Goal: Information Seeking & Learning: Learn about a topic

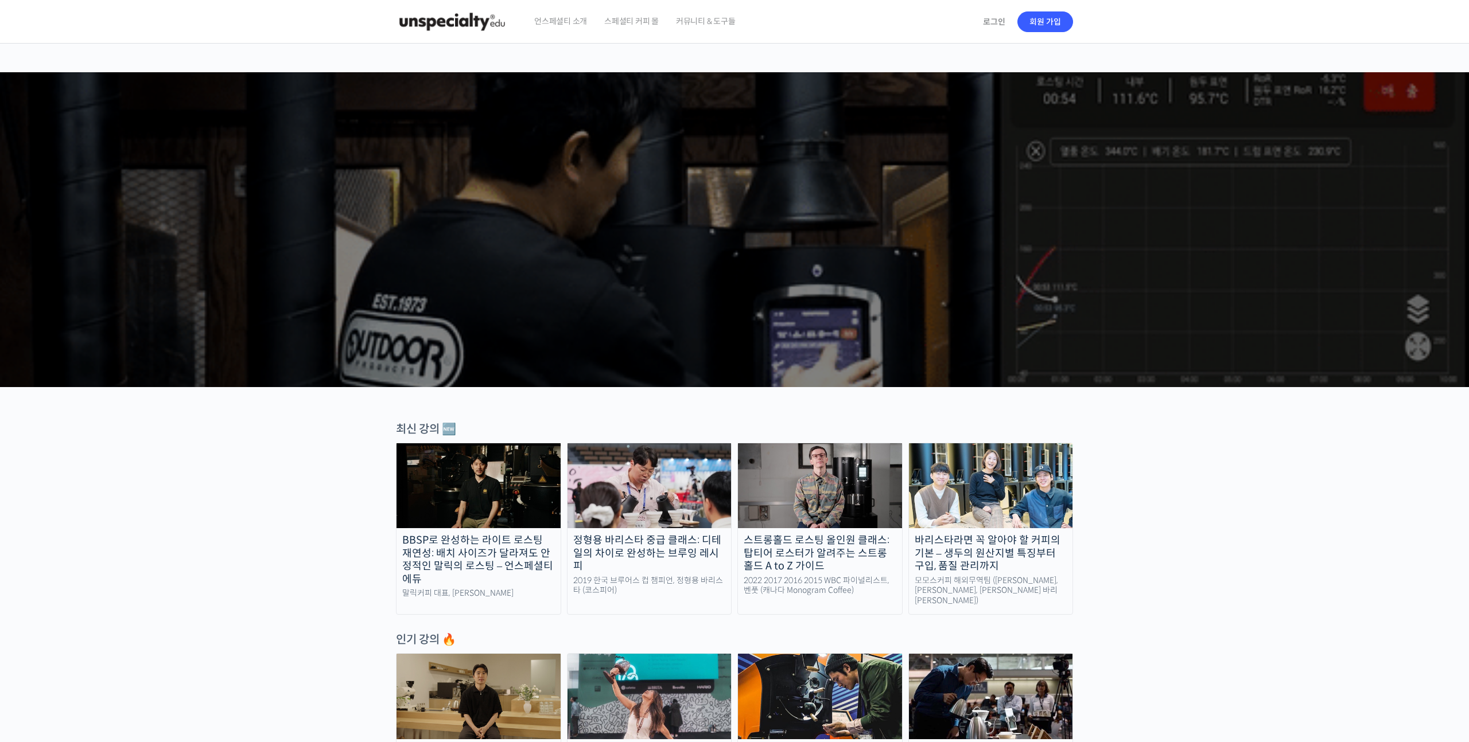
click at [577, 22] on span "언스페셜티 소개" at bounding box center [560, 21] width 53 height 44
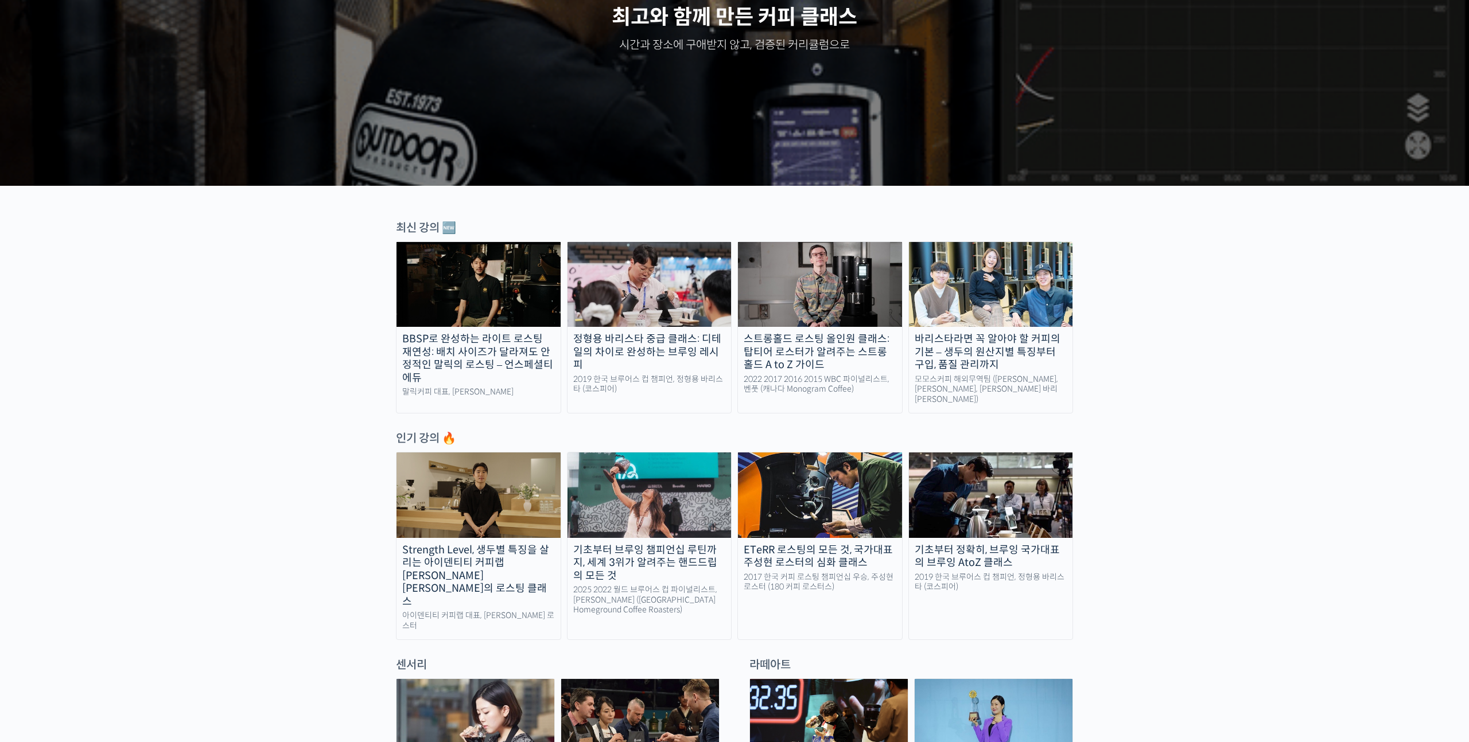
scroll to position [210, 0]
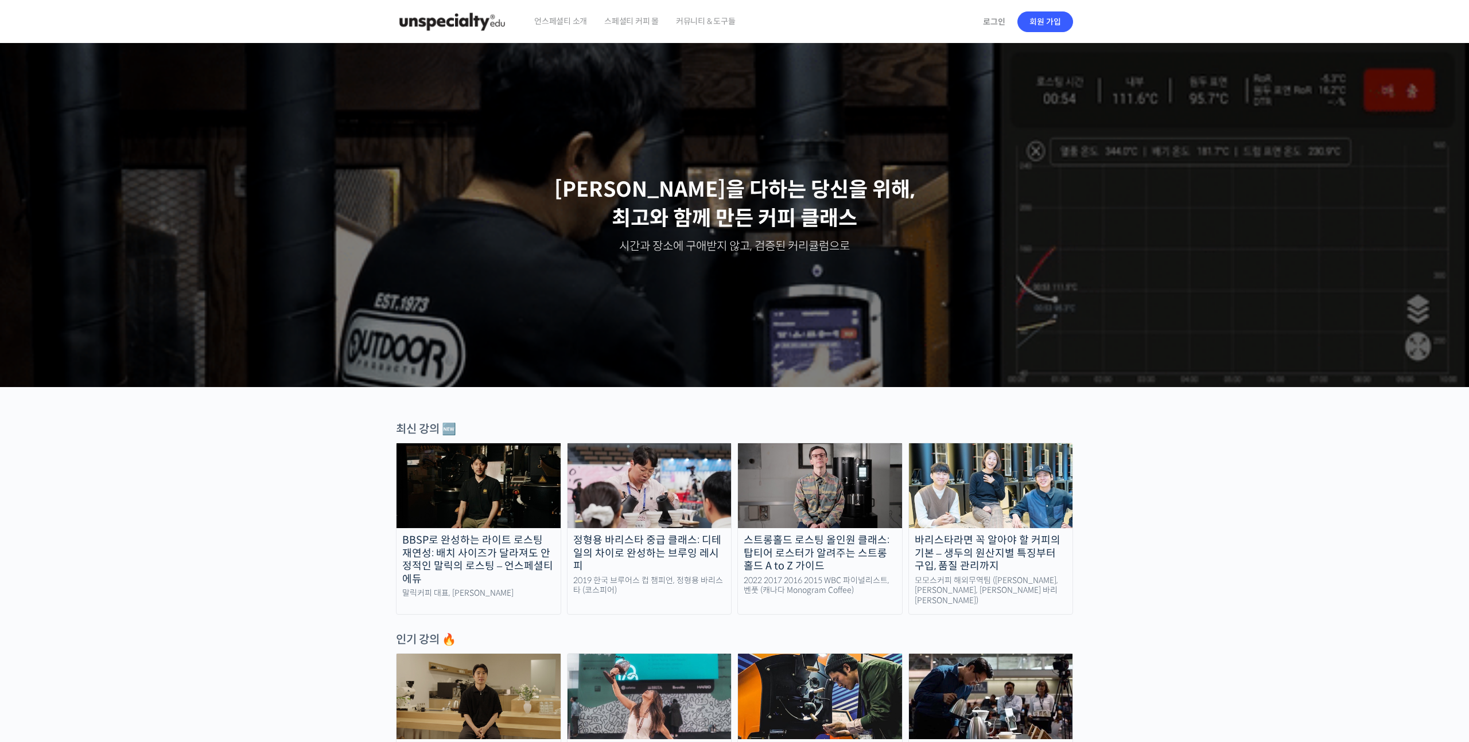
click at [759, 212] on p "최선을 다하는 당신을 위해, 최고와 함께 만든 커피 클래스" at bounding box center [734, 205] width 1446 height 58
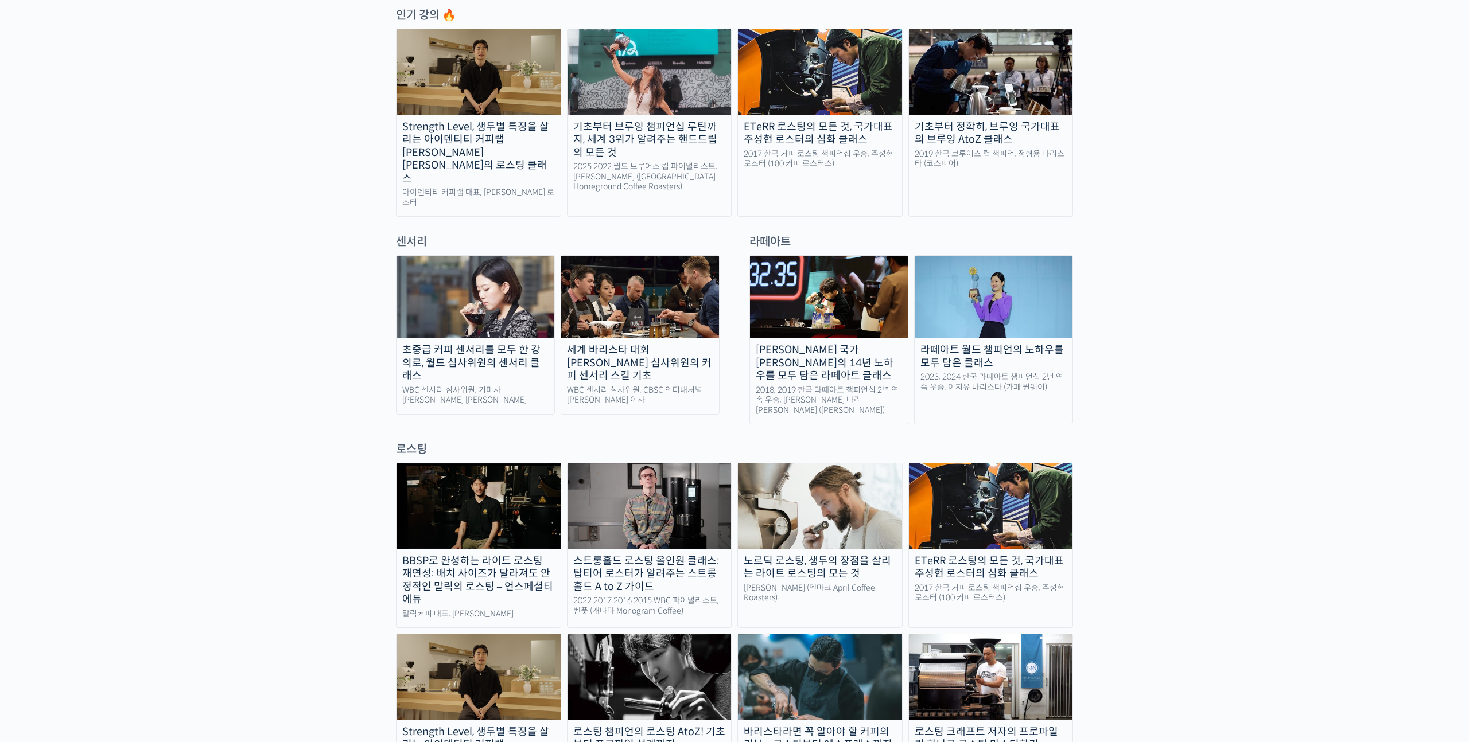
scroll to position [622, 0]
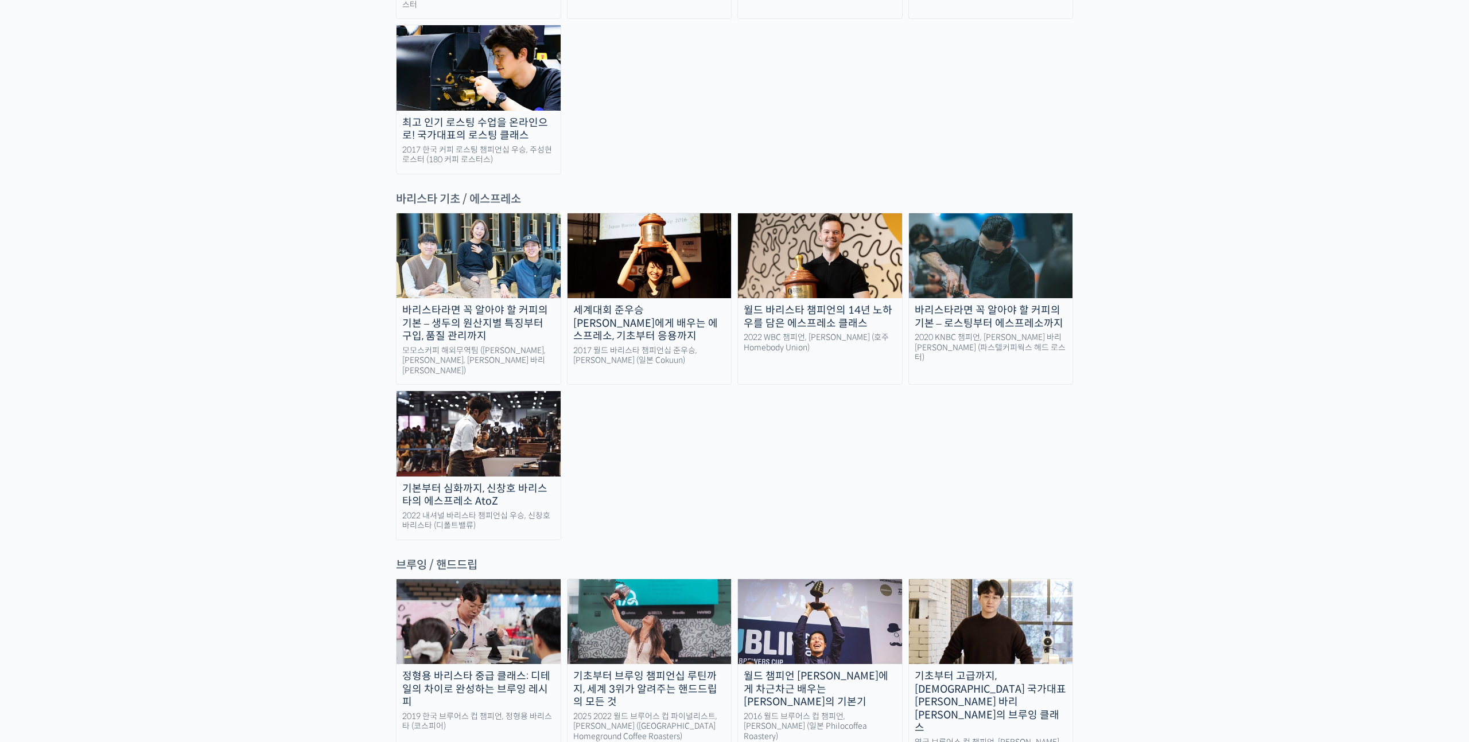
scroll to position [1427, 0]
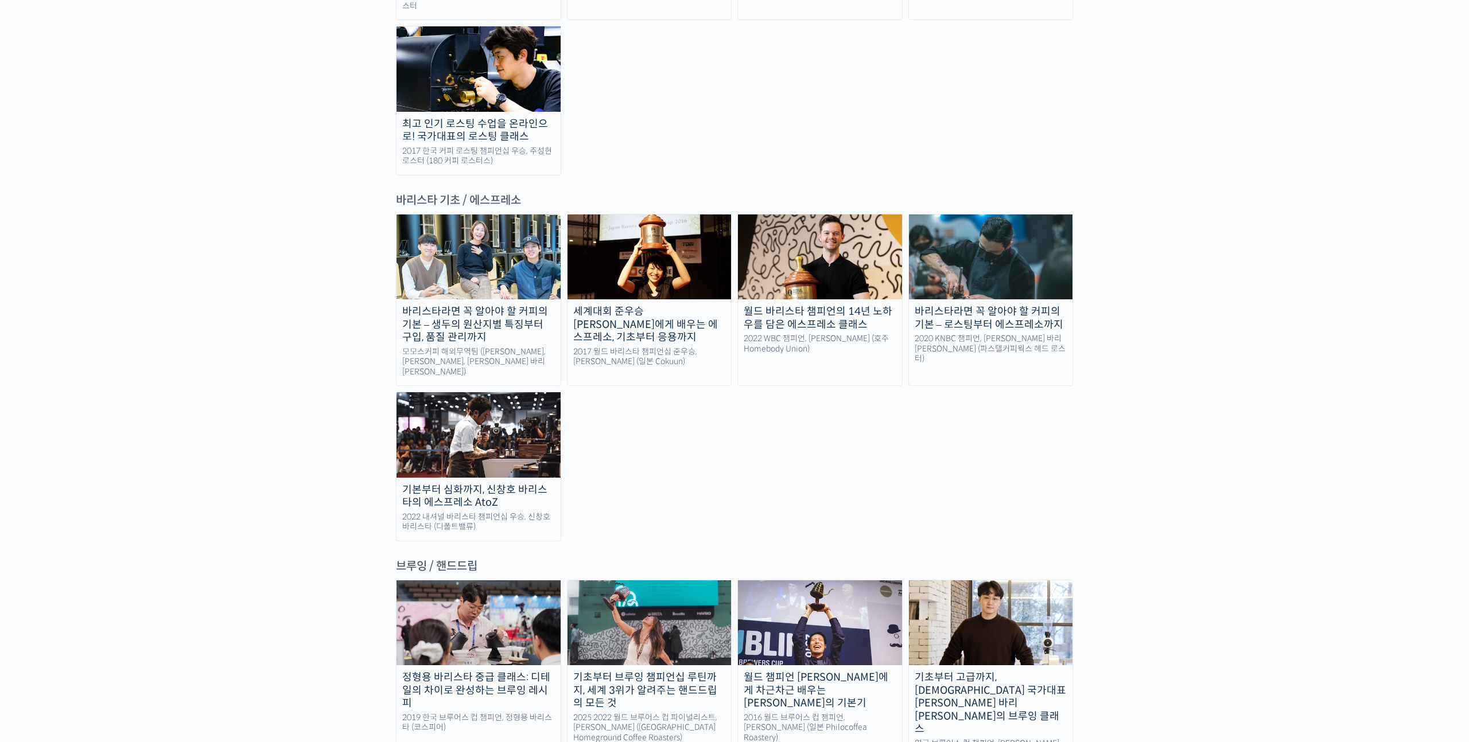
click at [1173, 375] on div "랜딩 페이지 최선을 다하는 당신을 위해, 최고와 함께 만든 커피 클래스 시간과 장소에 구애받지 않고, 검증된 커리큘럼으로 주성현 로스터님 Be…" at bounding box center [734, 743] width 1469 height 4252
click at [500, 215] on img at bounding box center [478, 257] width 164 height 85
click at [720, 399] on div "바리스타라면 꼭 알아야 할 커피의 기본 – 생두의 원산지별 특징부터 구입, 품질 관리까지 모모스커피 해외무역팀 (전주연, 추경하, 김한중 바리…" at bounding box center [734, 378] width 677 height 328
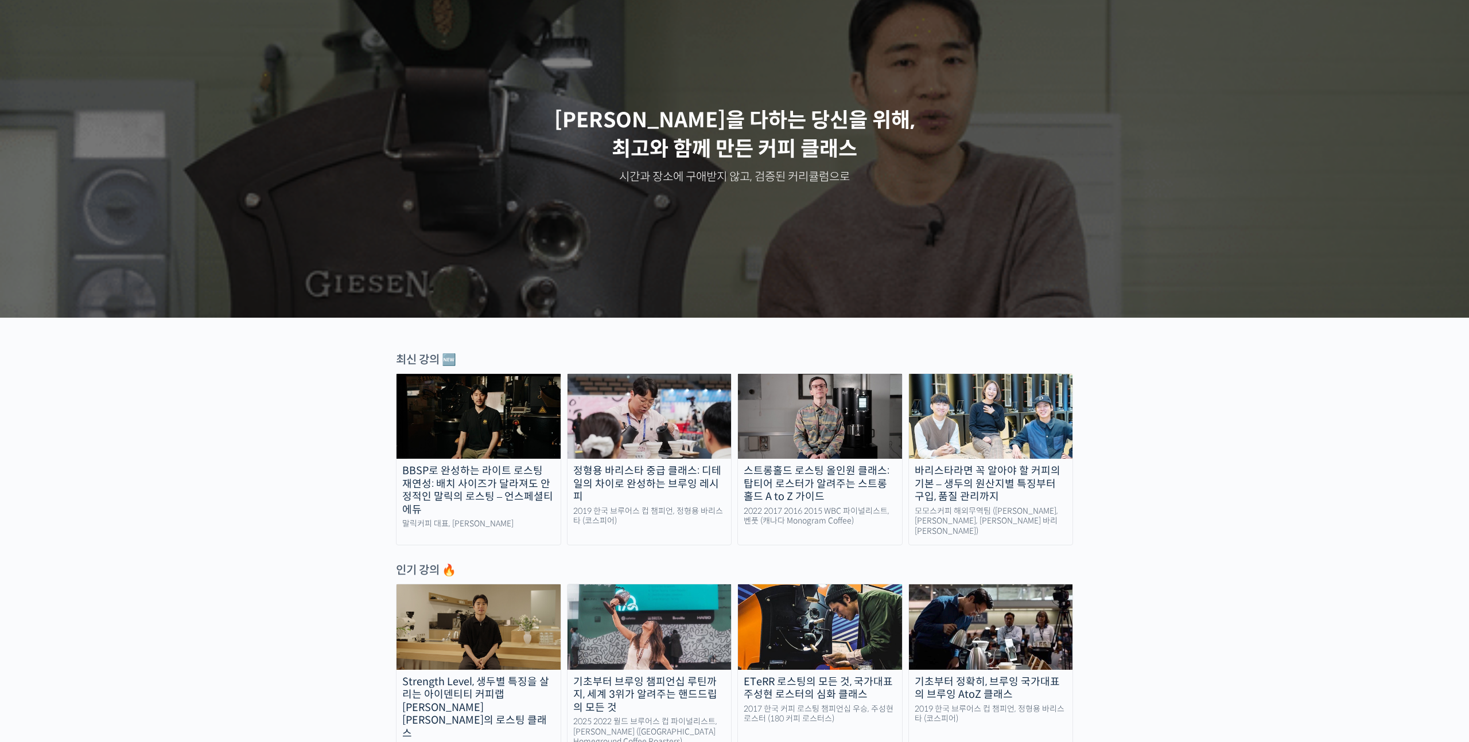
scroll to position [0, 0]
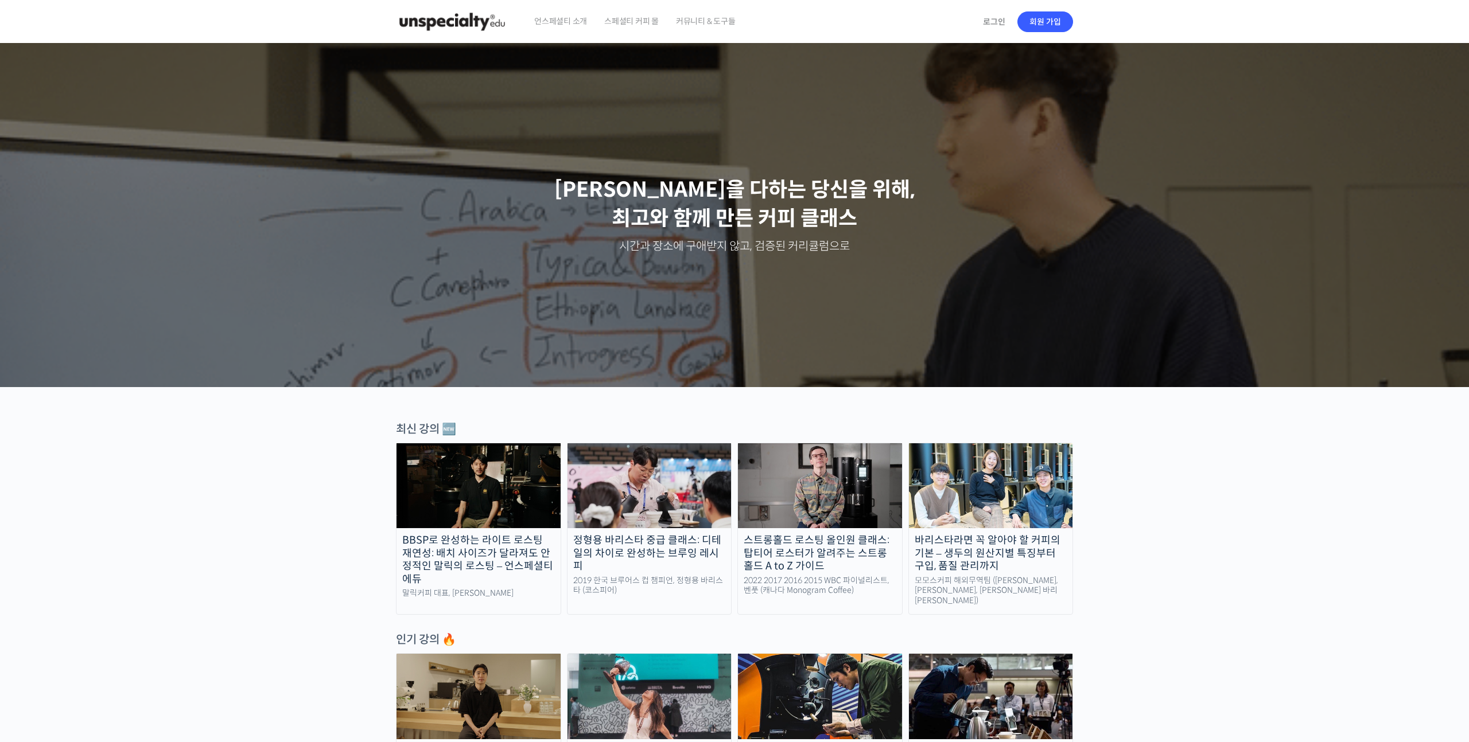
click at [561, 26] on span "언스페셜티 소개" at bounding box center [560, 21] width 53 height 44
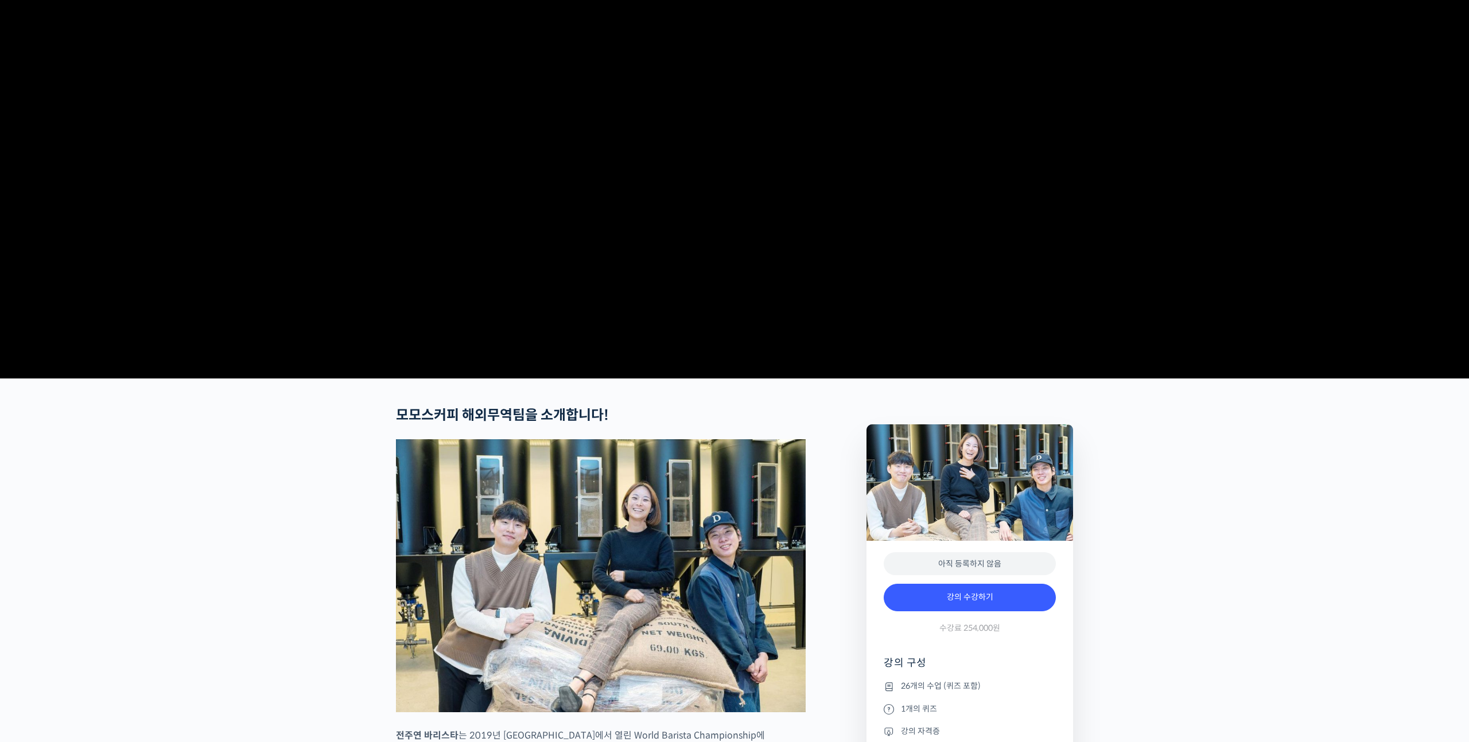
click at [736, 176] on video at bounding box center [734, 176] width 677 height 396
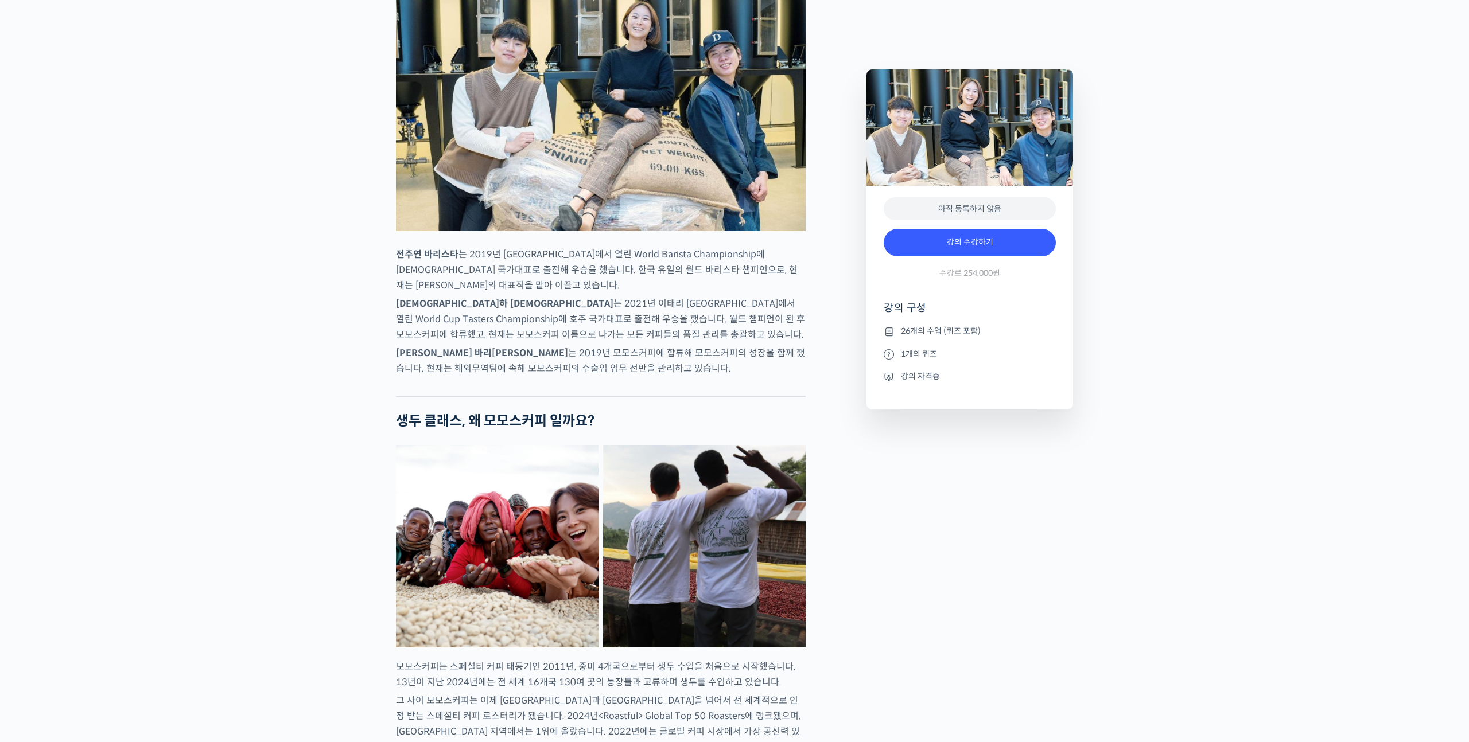
scroll to position [560, 0]
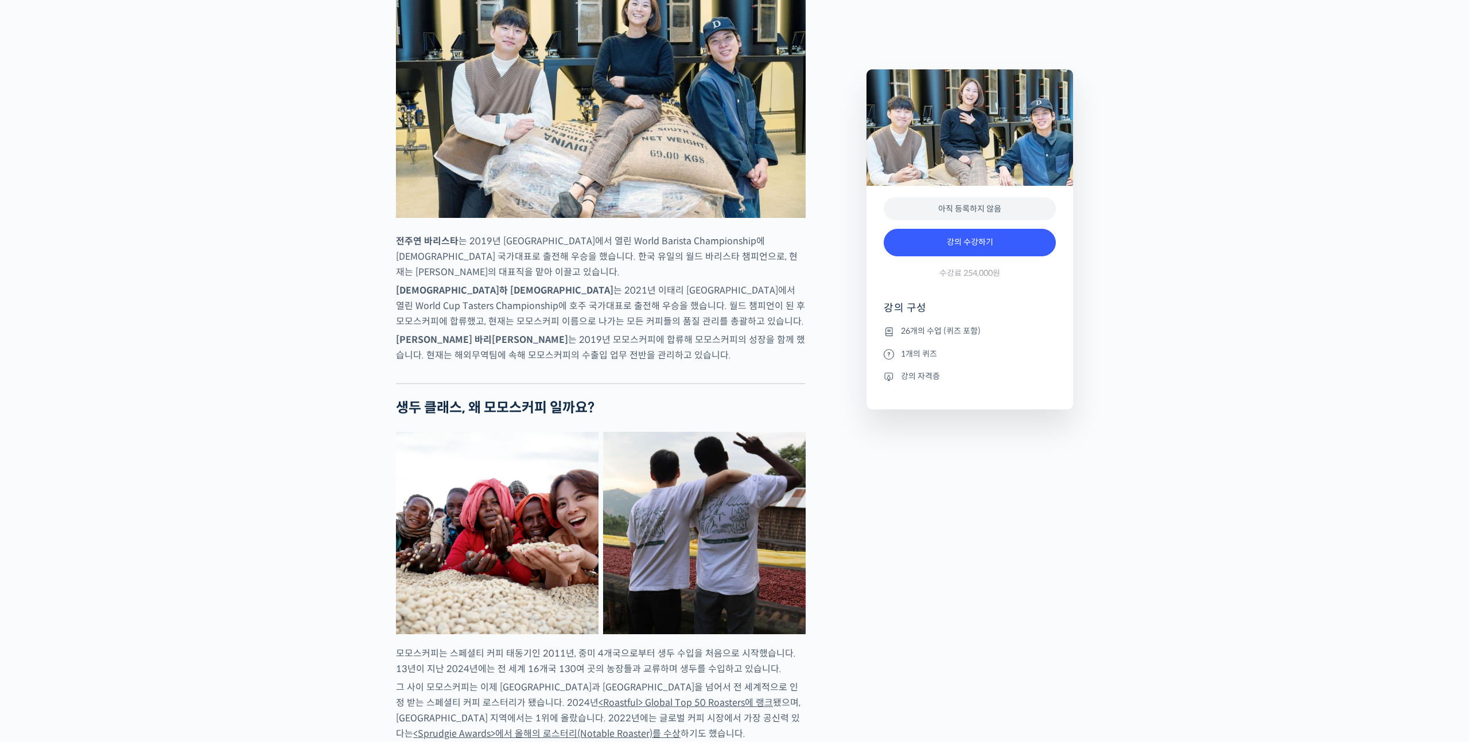
click at [652, 329] on p "추경하 바리스타 는 2021년 이태리 밀라노에서 열린 World Cup Tasters Championship에 호주 국가대표로 출전해 우승을 …" at bounding box center [601, 306] width 410 height 46
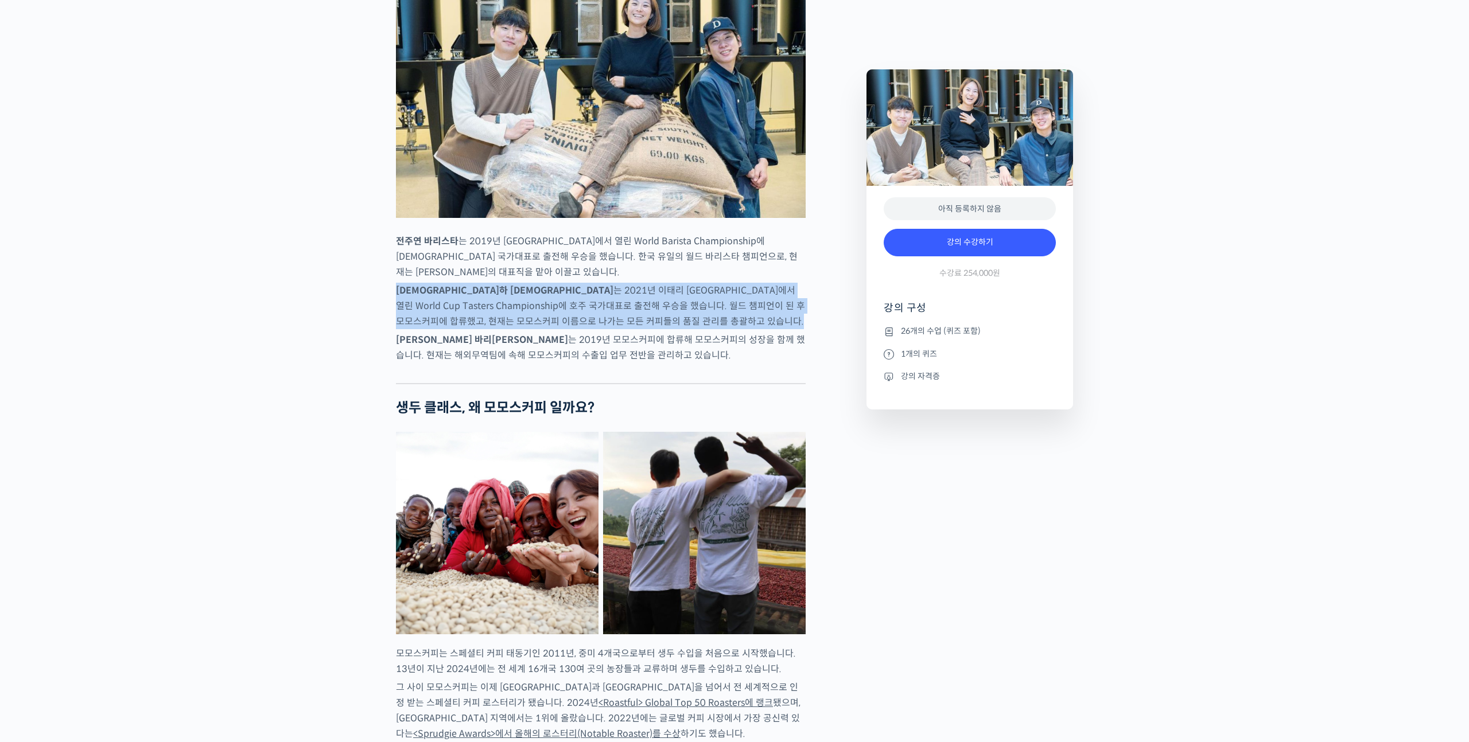
click at [619, 363] on p "김한중 바리스타 는 2019년 모모스커피에 합류해 모모스커피의 성장을 함께 했습니다. 현재는 해외무역팀에 속해 모모스커피의 수출입 업무 전반을…" at bounding box center [601, 347] width 410 height 31
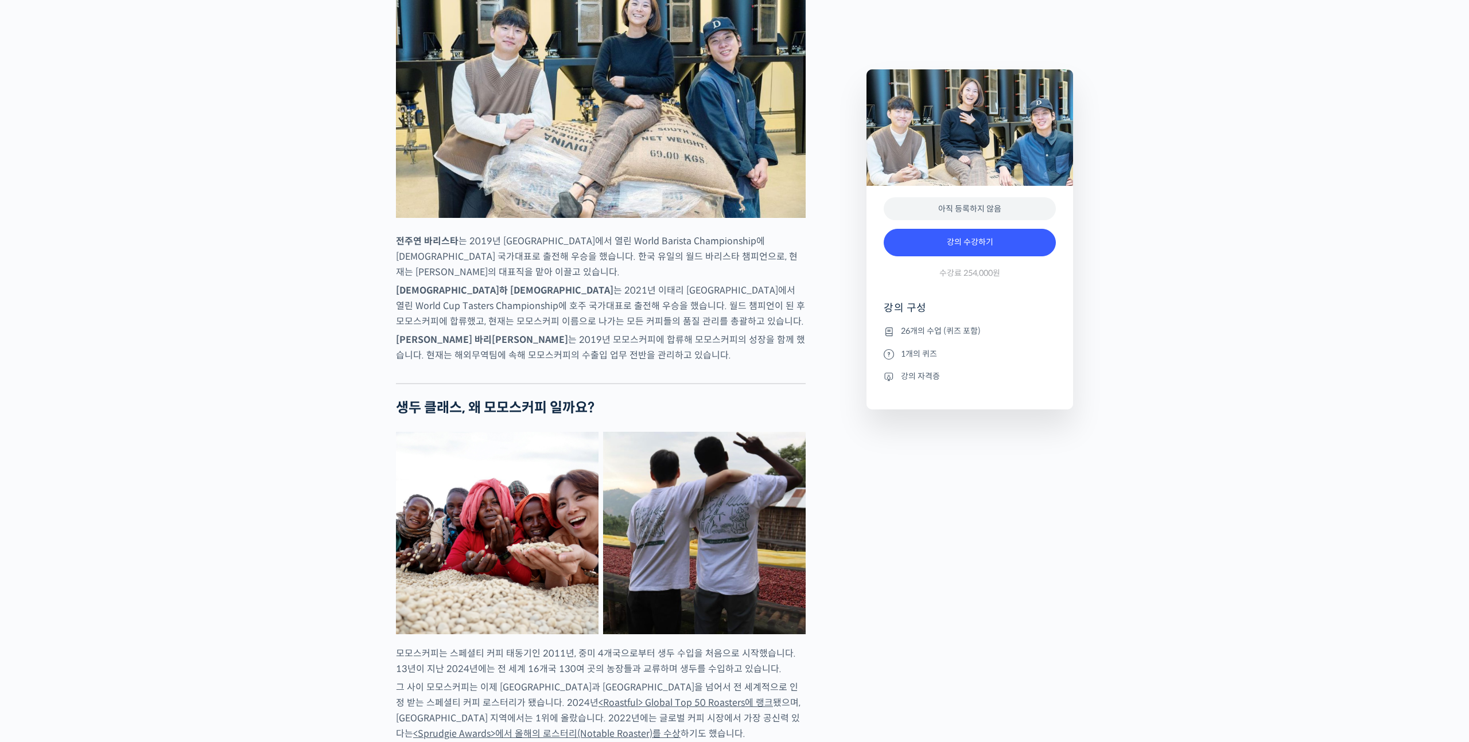
click at [619, 363] on p "김한중 바리스타 는 2019년 모모스커피에 합류해 모모스커피의 성장을 함께 했습니다. 현재는 해외무역팀에 속해 모모스커피의 수출입 업무 전반을…" at bounding box center [601, 347] width 410 height 31
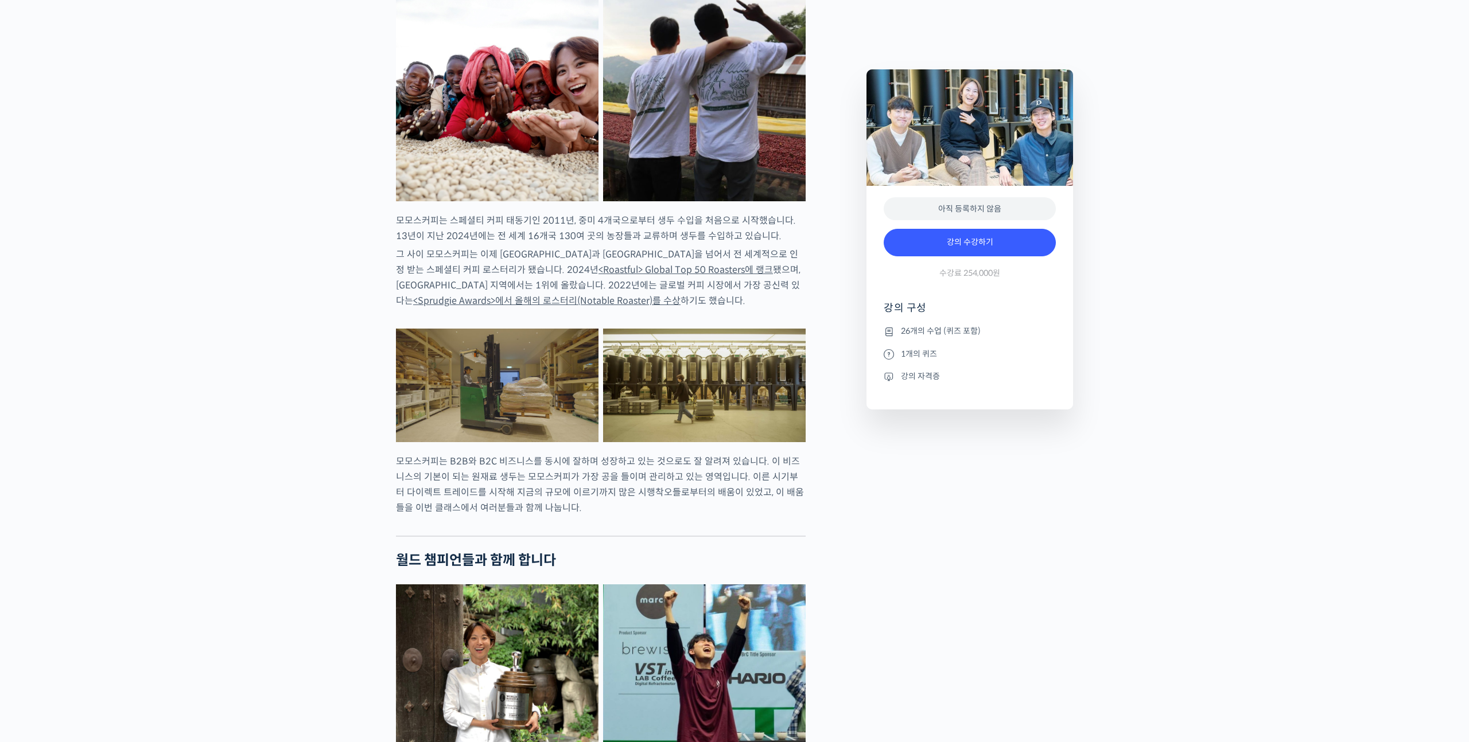
scroll to position [1219, 0]
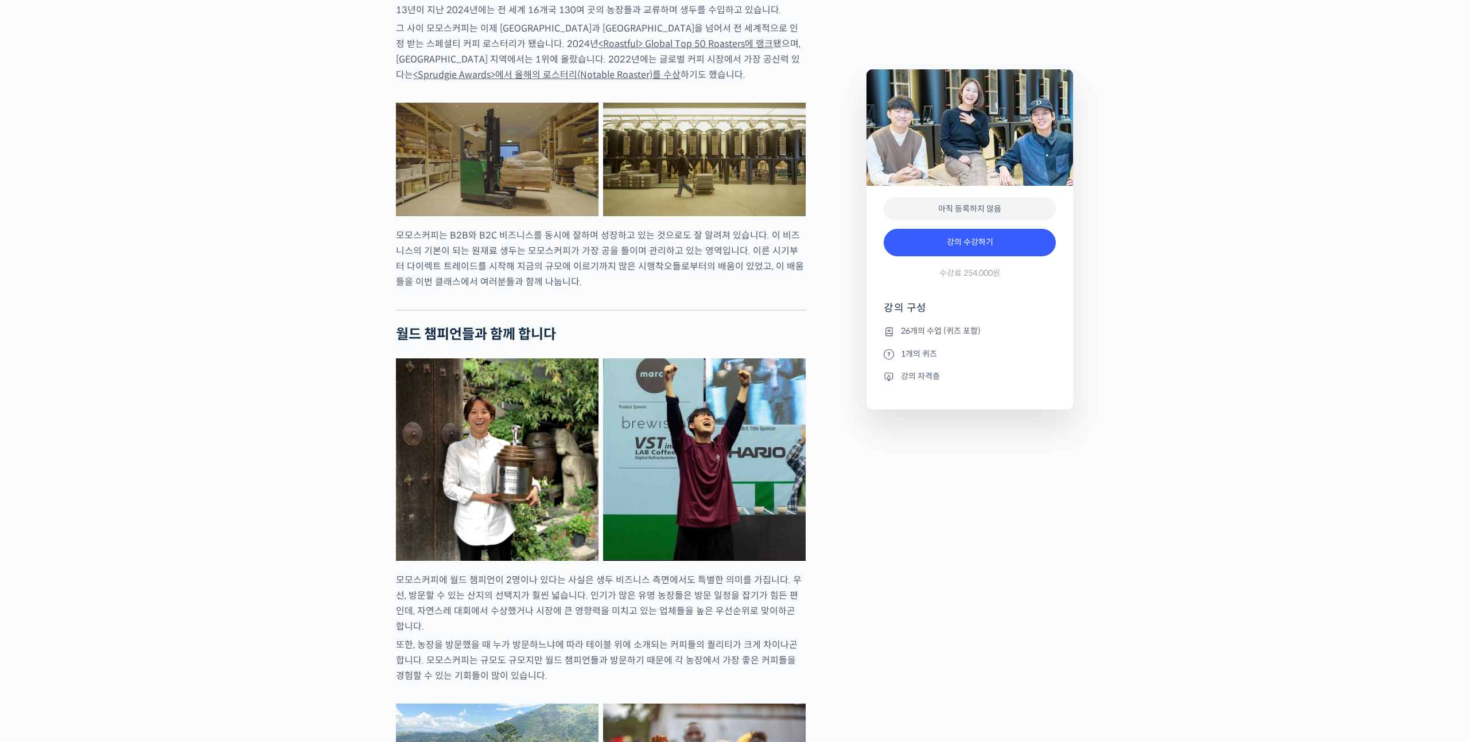
click at [640, 277] on p "모모스커피는 B2B와 B2C 비즈니스를 동시에 잘하며 성장하고 있는 것으로도 잘 알려져 있습니다. 이 비즈니스의 기본이 되는 원재료 생두는 모…" at bounding box center [601, 259] width 410 height 62
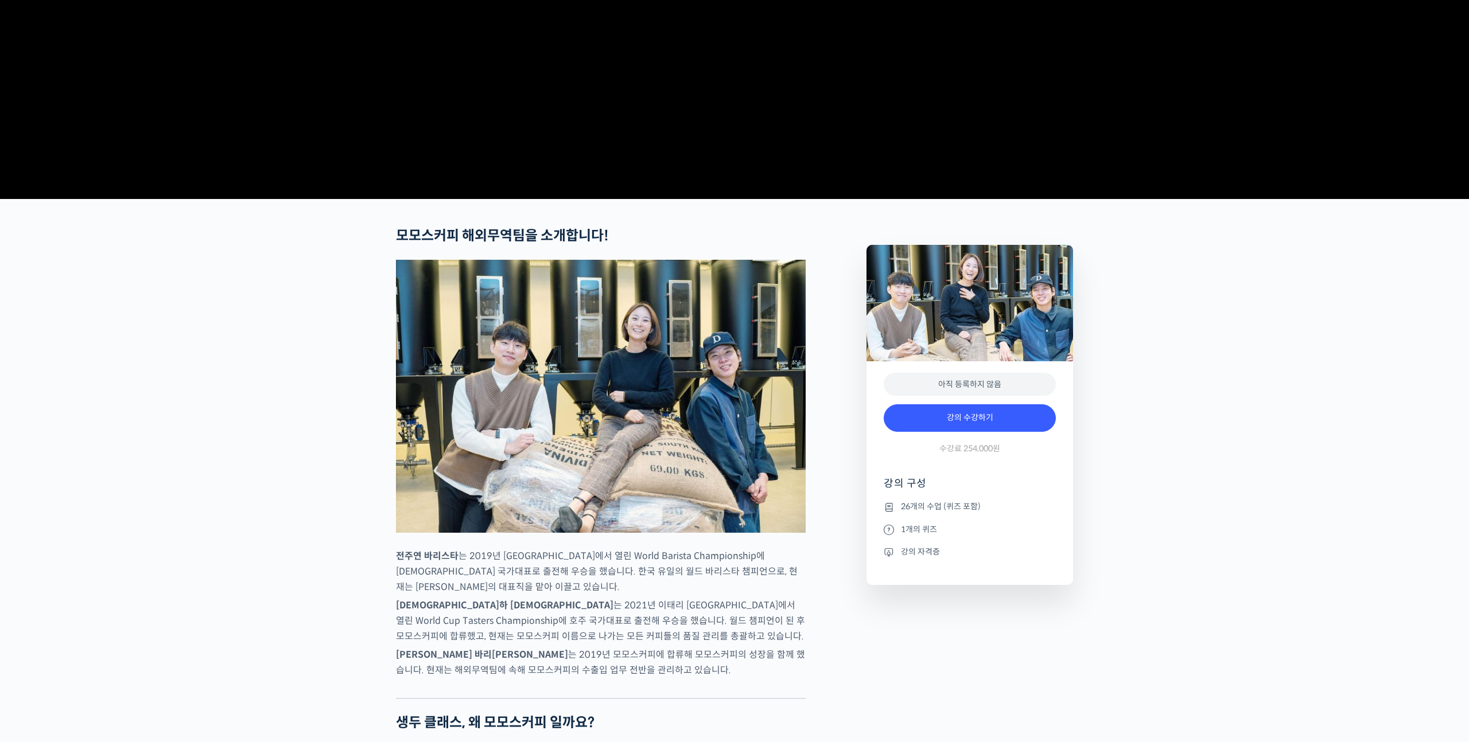
scroll to position [0, 0]
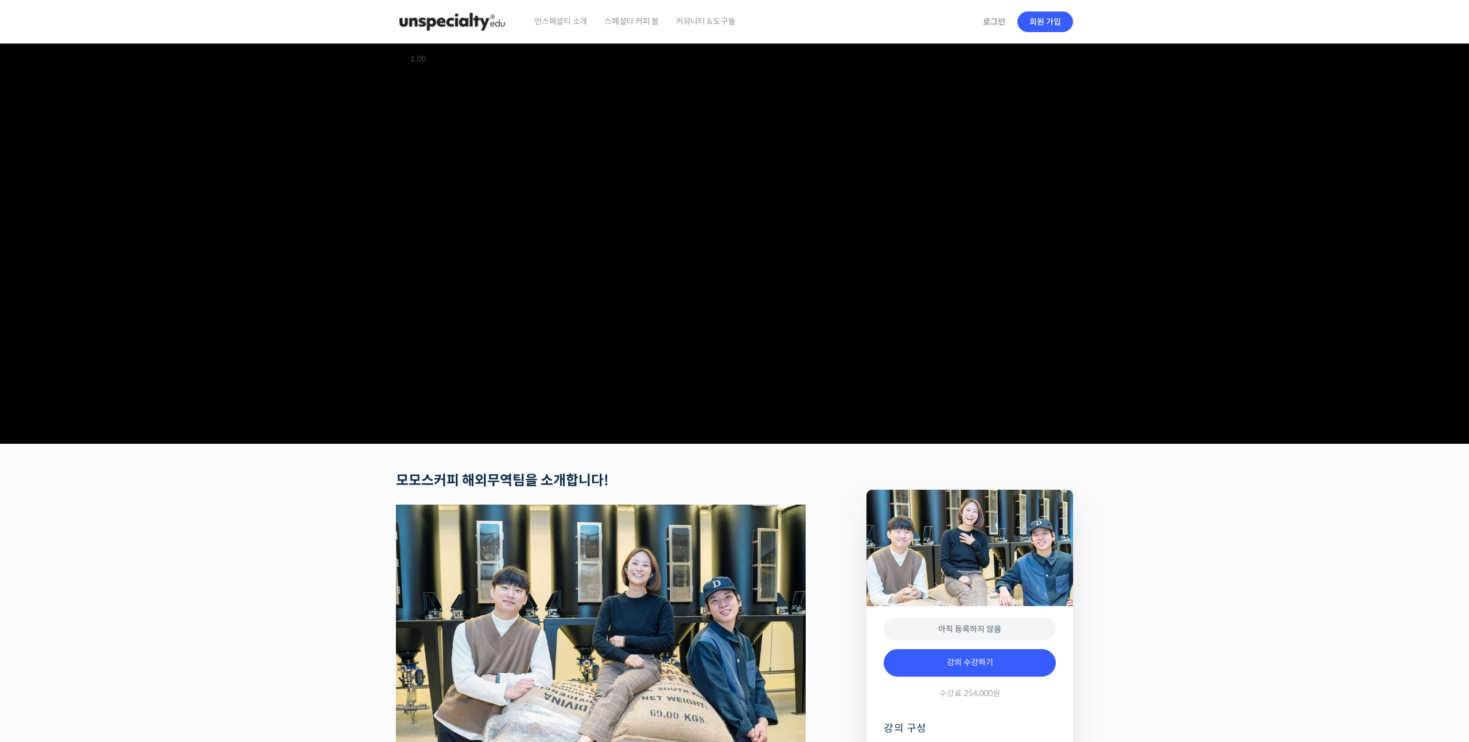
click at [765, 95] on video at bounding box center [734, 242] width 677 height 396
